Goal: Information Seeking & Learning: Learn about a topic

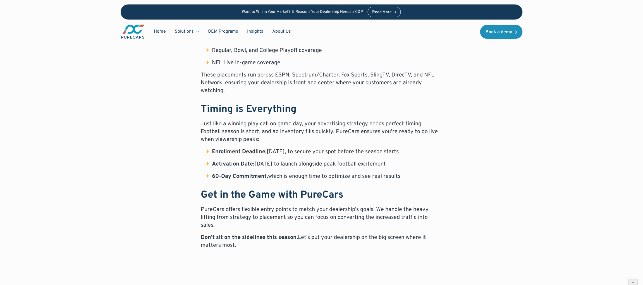
scroll to position [470, 0]
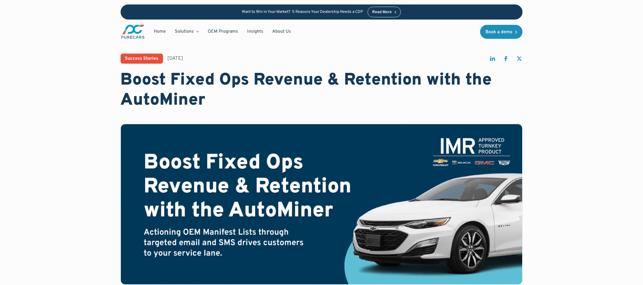
scroll to position [128, 0]
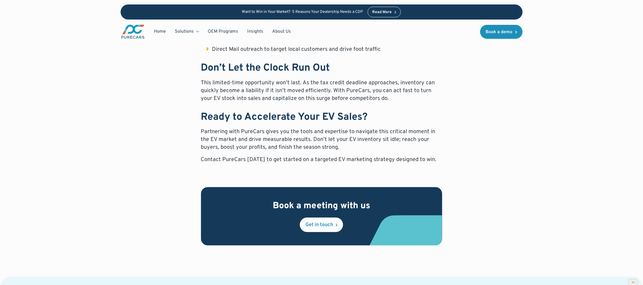
scroll to position [524, 0]
